Goal: Entertainment & Leisure: Consume media (video, audio)

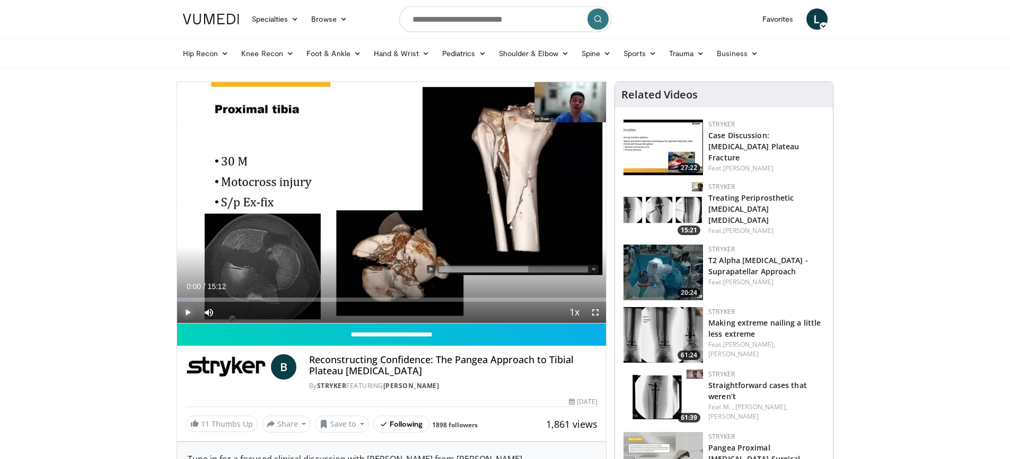
click at [185, 312] on span "Video Player" at bounding box center [187, 312] width 21 height 21
click at [236, 314] on div "40%" at bounding box center [237, 313] width 30 height 4
click at [231, 314] on div "28%" at bounding box center [237, 313] width 30 height 4
click at [208, 313] on span "Video Player" at bounding box center [208, 312] width 21 height 21
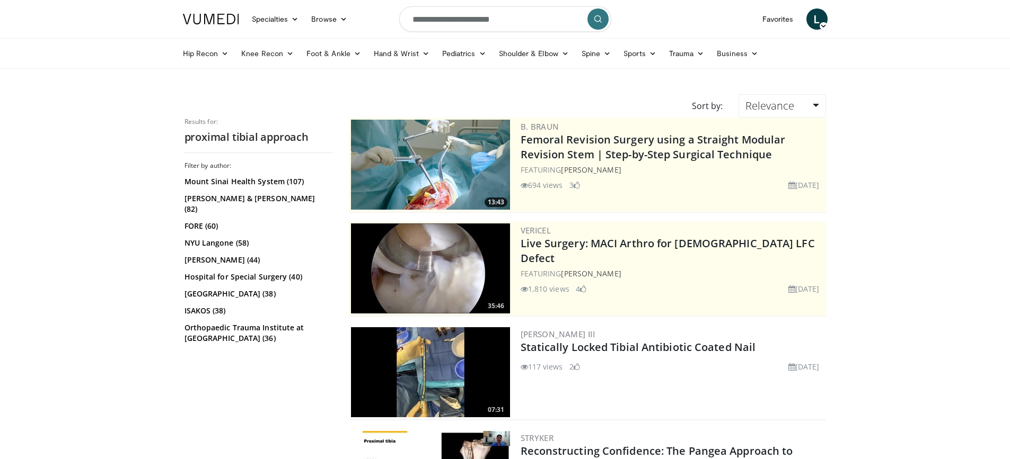
scroll to position [424, 0]
